Goal: Task Accomplishment & Management: Use online tool/utility

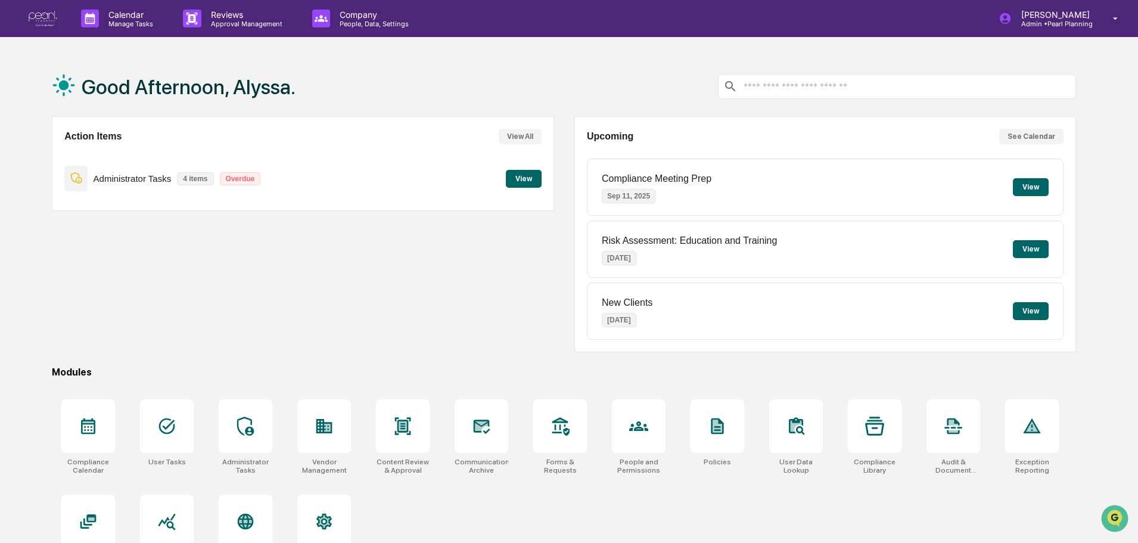
click at [521, 178] on button "View" at bounding box center [524, 179] width 36 height 18
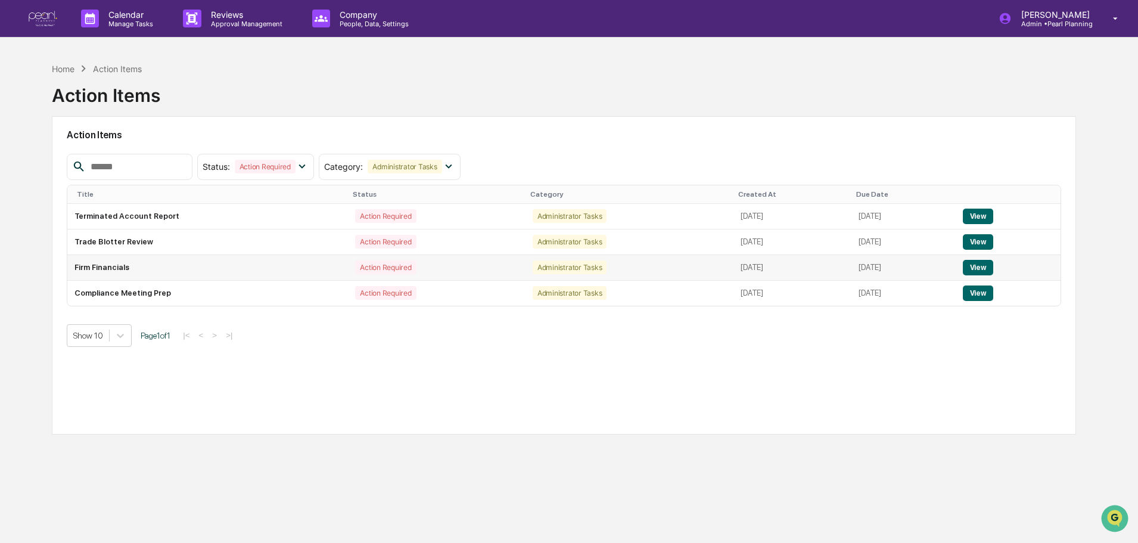
click at [984, 266] on button "View" at bounding box center [978, 267] width 30 height 15
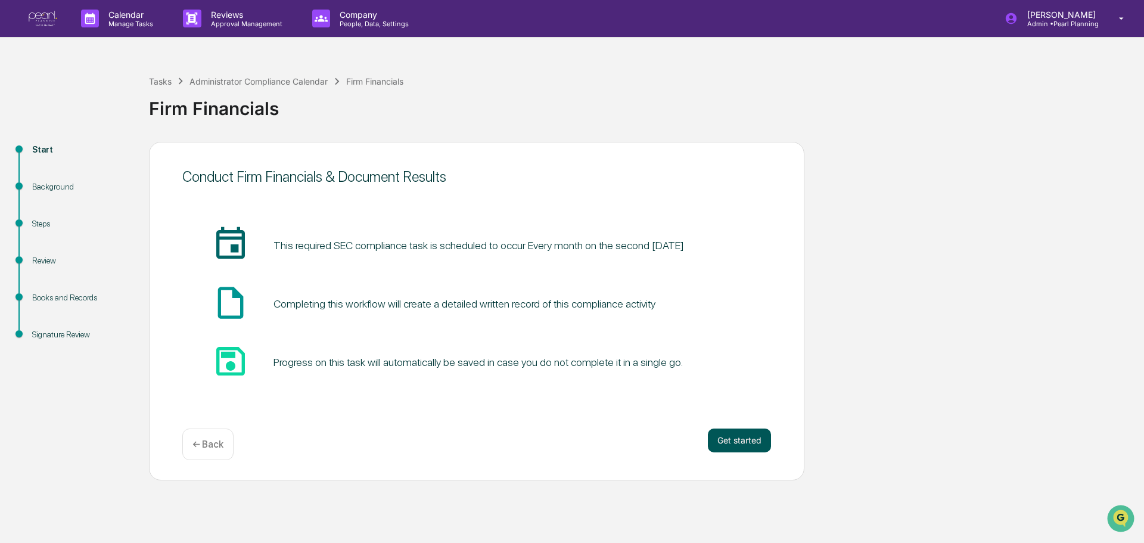
click at [743, 441] on button "Get started" at bounding box center [739, 440] width 63 height 24
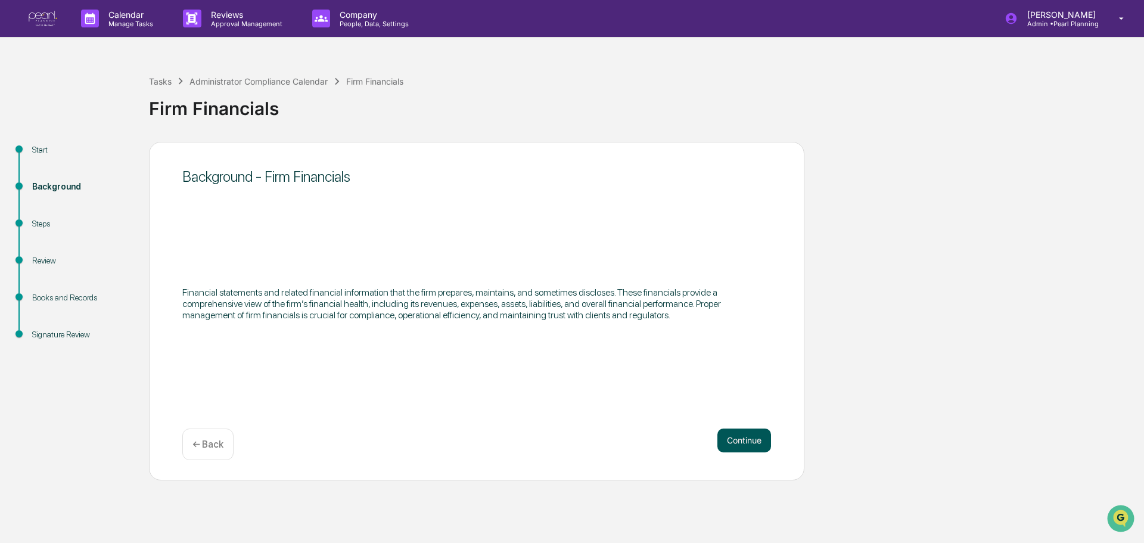
click at [740, 448] on button "Continue" at bounding box center [744, 440] width 54 height 24
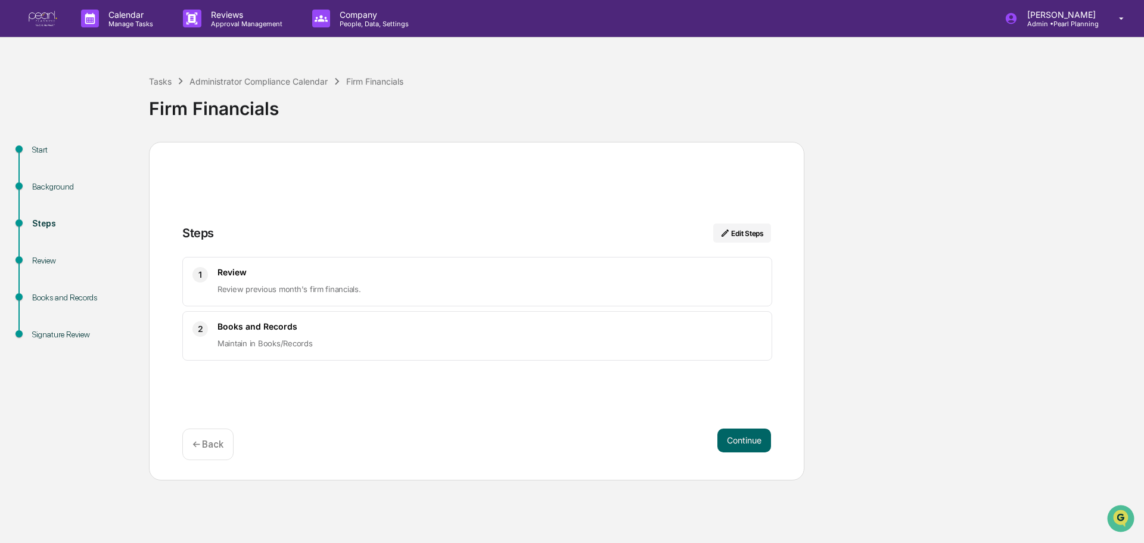
click at [44, 24] on img at bounding box center [43, 19] width 29 height 16
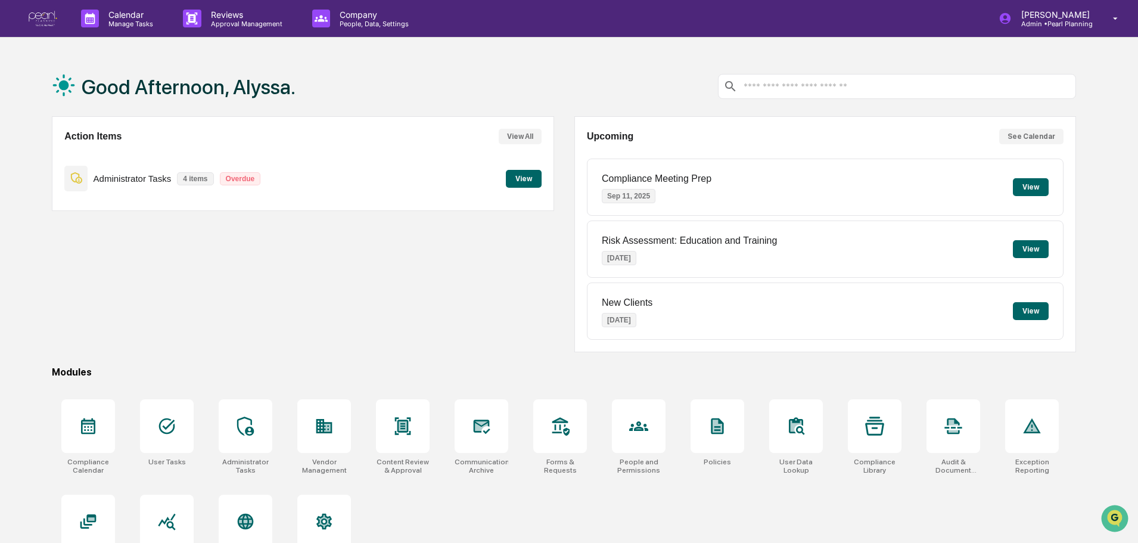
click at [518, 180] on button "View" at bounding box center [524, 179] width 36 height 18
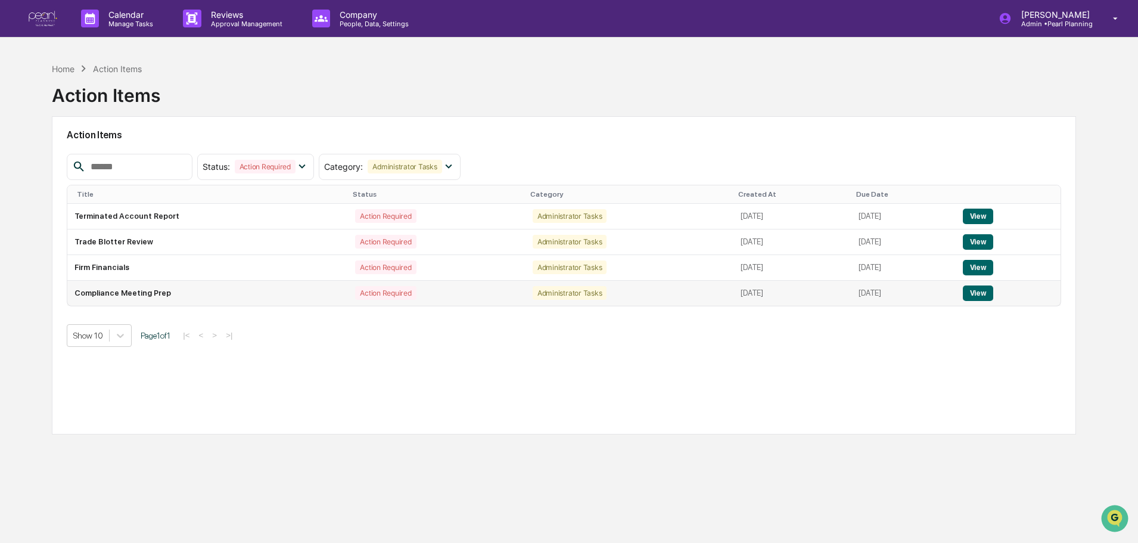
click at [154, 290] on td "Compliance Meeting Prep" at bounding box center [207, 293] width 281 height 25
click at [990, 291] on button "View" at bounding box center [978, 292] width 30 height 15
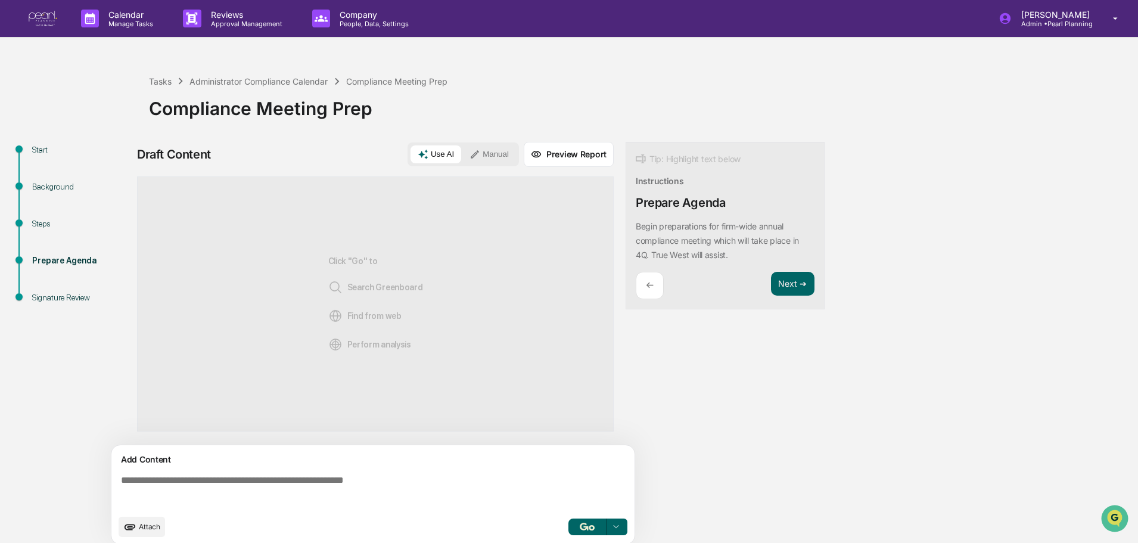
click at [38, 14] on img at bounding box center [43, 19] width 29 height 16
